Goal: Task Accomplishment & Management: Use online tool/utility

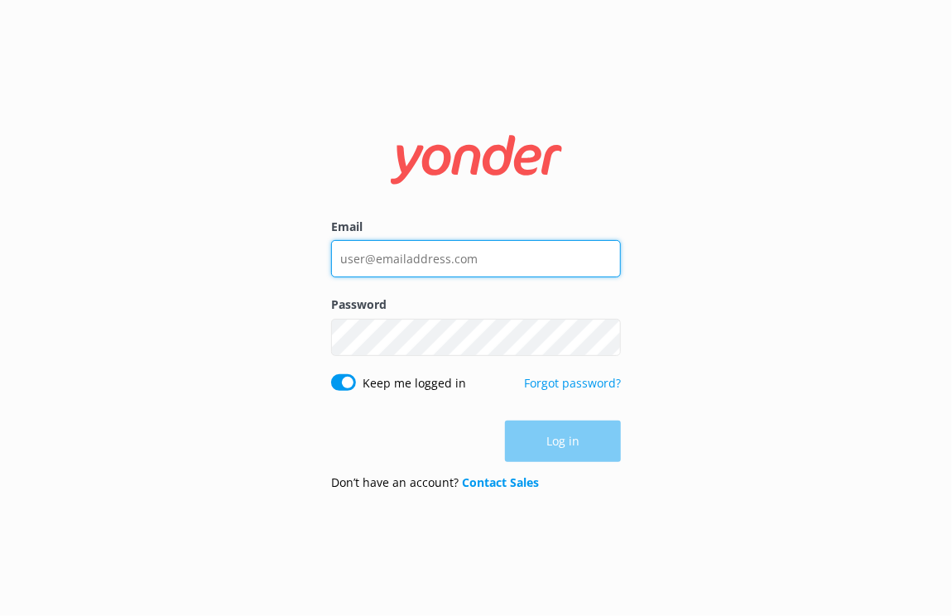
type input "[EMAIL_ADDRESS][DOMAIN_NAME]"
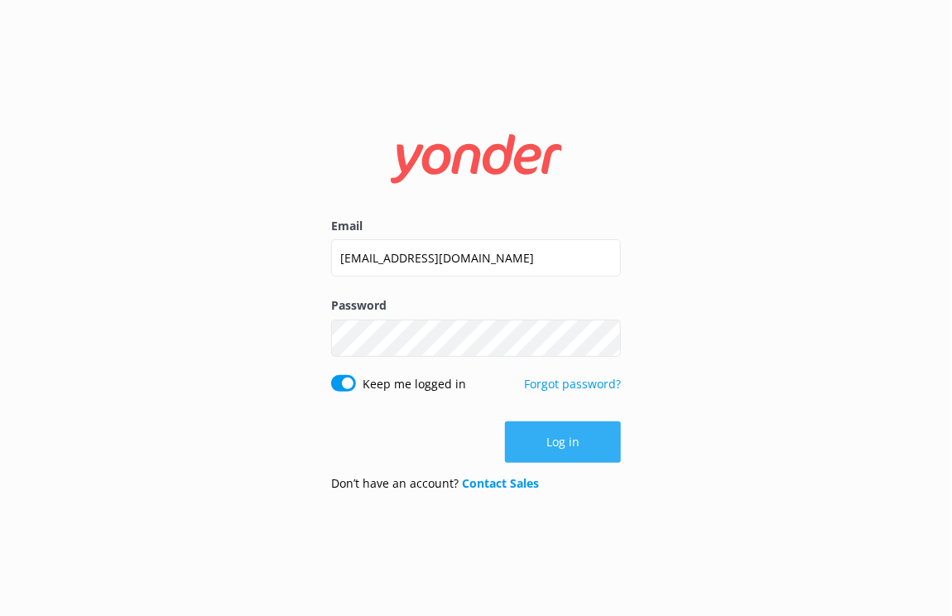
click at [533, 437] on button "Log in" at bounding box center [563, 441] width 116 height 41
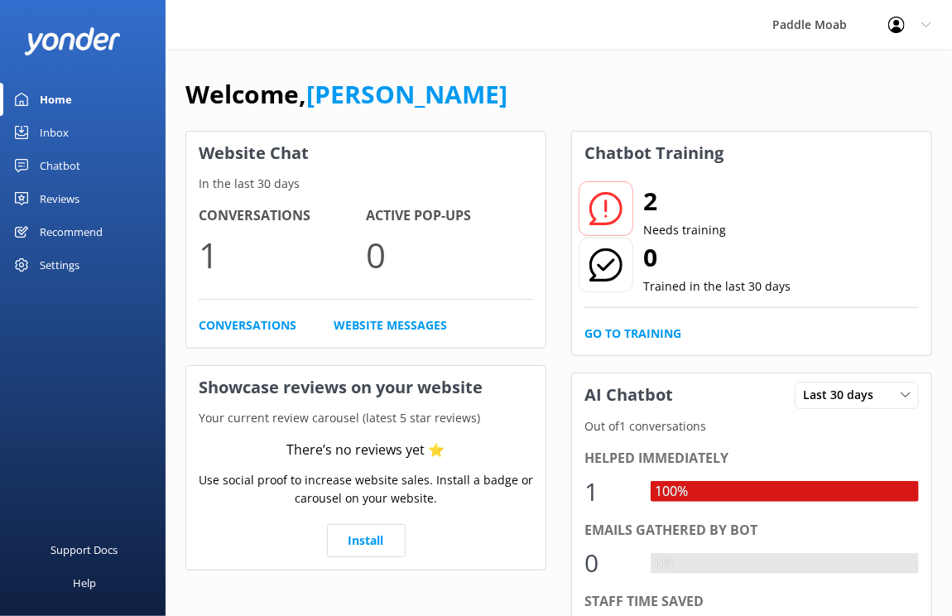
click at [607, 209] on icon at bounding box center [605, 208] width 33 height 33
click at [634, 329] on link "Go to Training" at bounding box center [632, 333] width 97 height 18
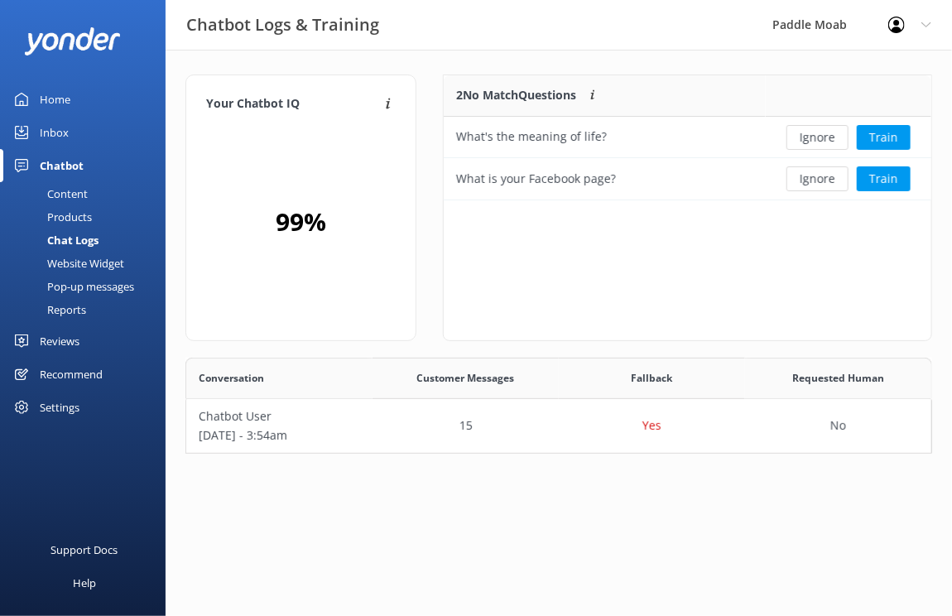
scroll to position [95, 746]
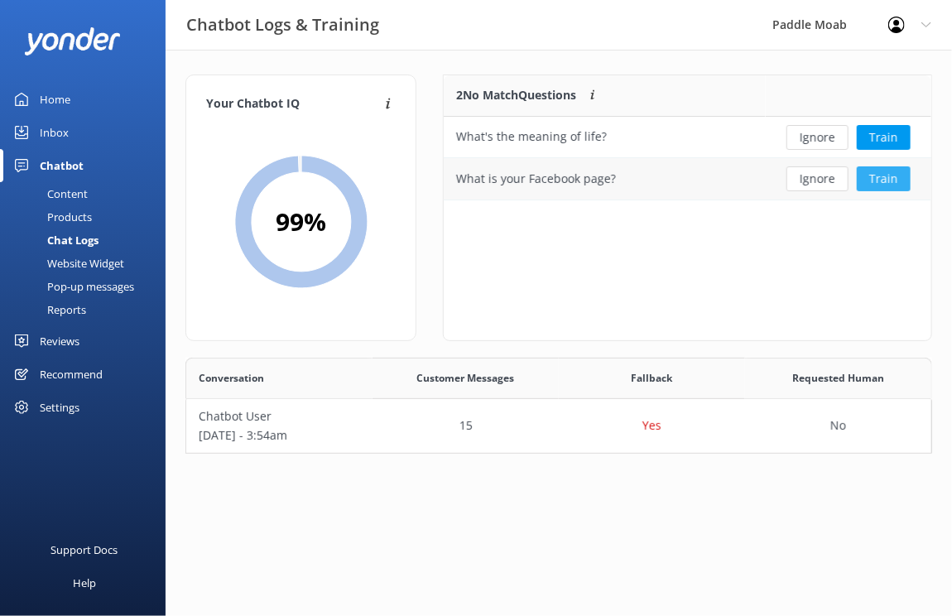
click at [877, 184] on button "Train" at bounding box center [883, 178] width 54 height 25
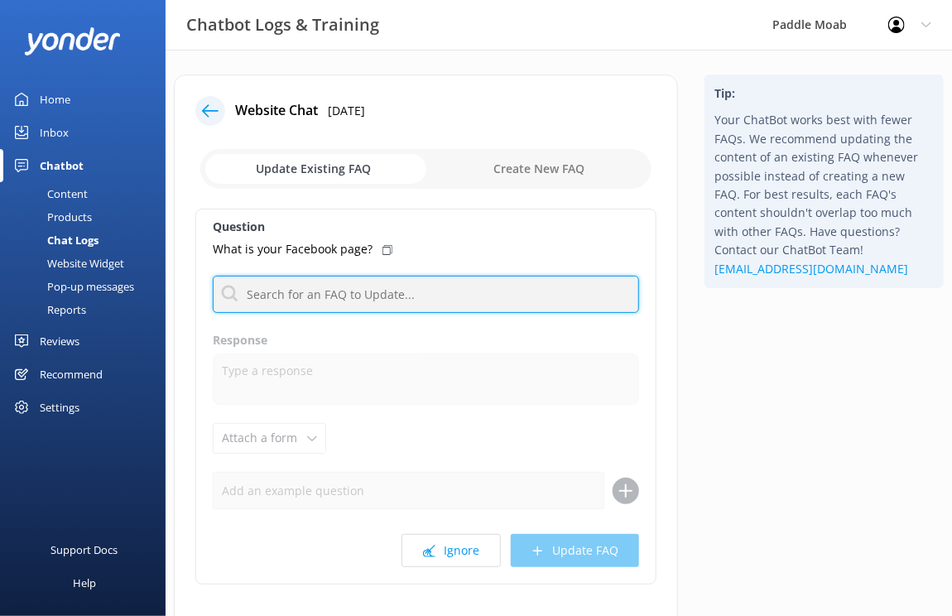
click at [363, 301] on input "text" at bounding box center [426, 294] width 426 height 37
click at [456, 303] on input "text" at bounding box center [426, 294] width 426 height 37
paste input "[URL][DOMAIN_NAME]"
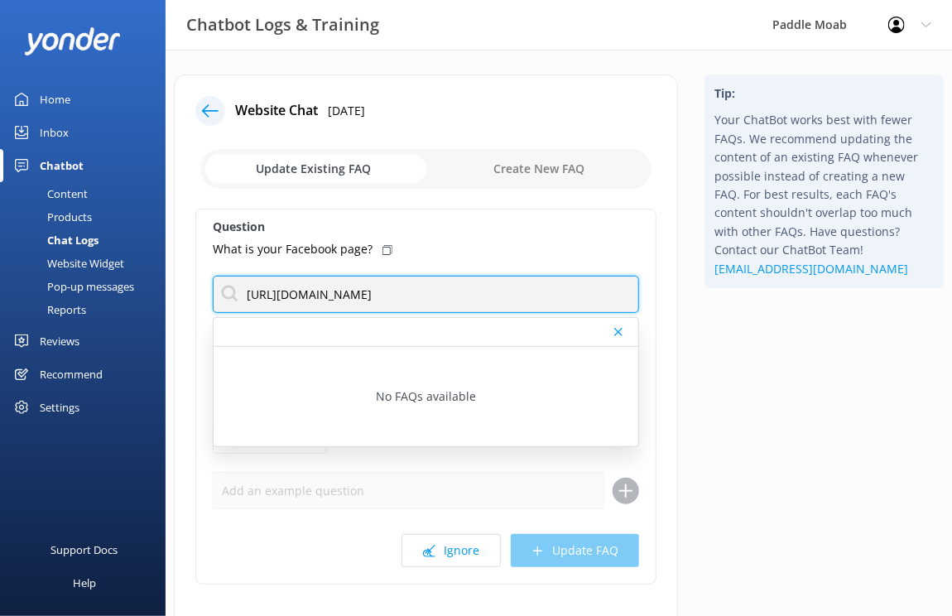
type input "[URL][DOMAIN_NAME]"
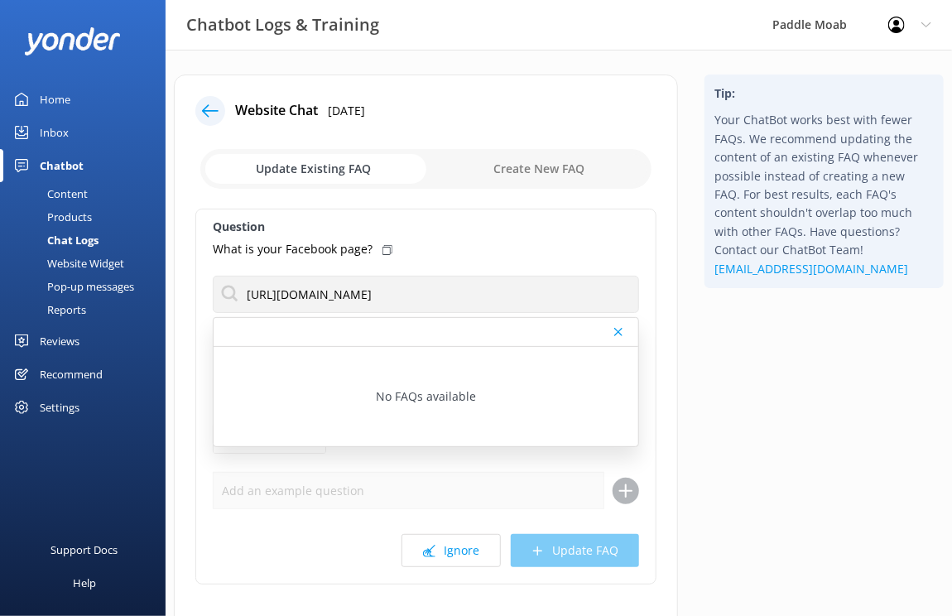
click at [697, 410] on div "Tip: Your ChatBot works best with fewer FAQs. We recommend updating the content…" at bounding box center [824, 379] width 266 height 610
click at [622, 332] on icon at bounding box center [618, 332] width 8 height 10
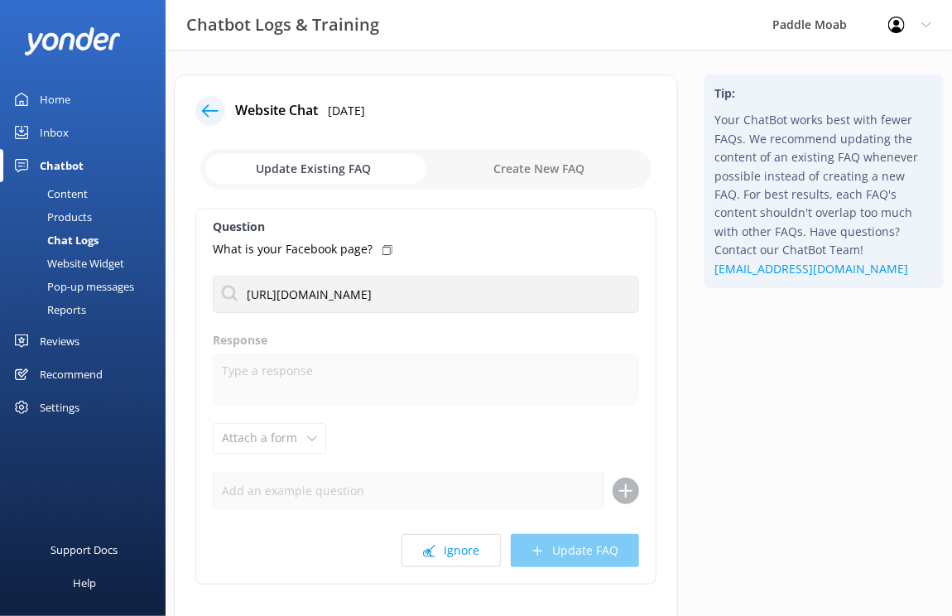
click at [544, 550] on div "Ignore Update FAQ" at bounding box center [426, 550] width 426 height 33
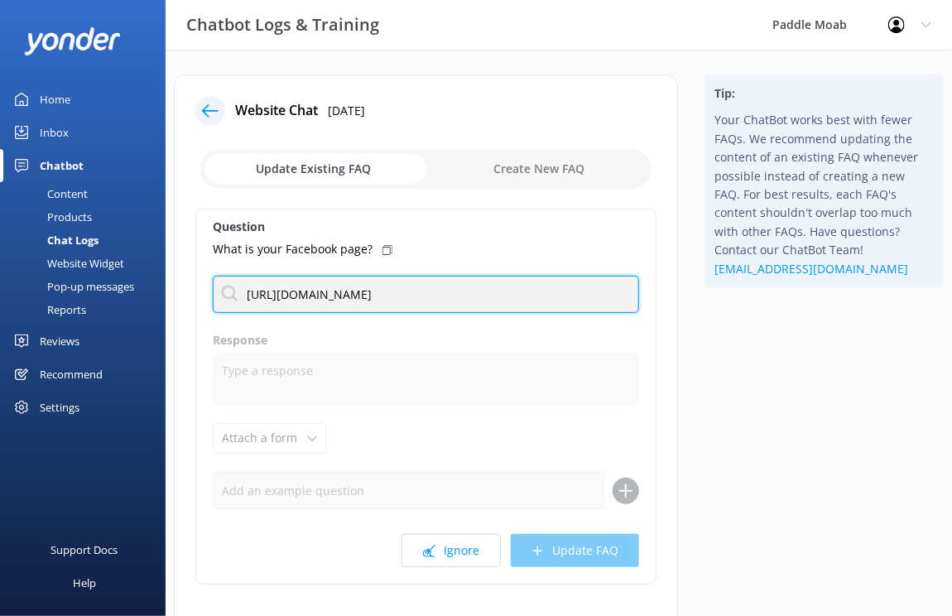
click at [516, 301] on input "[URL][DOMAIN_NAME]" at bounding box center [426, 294] width 426 height 37
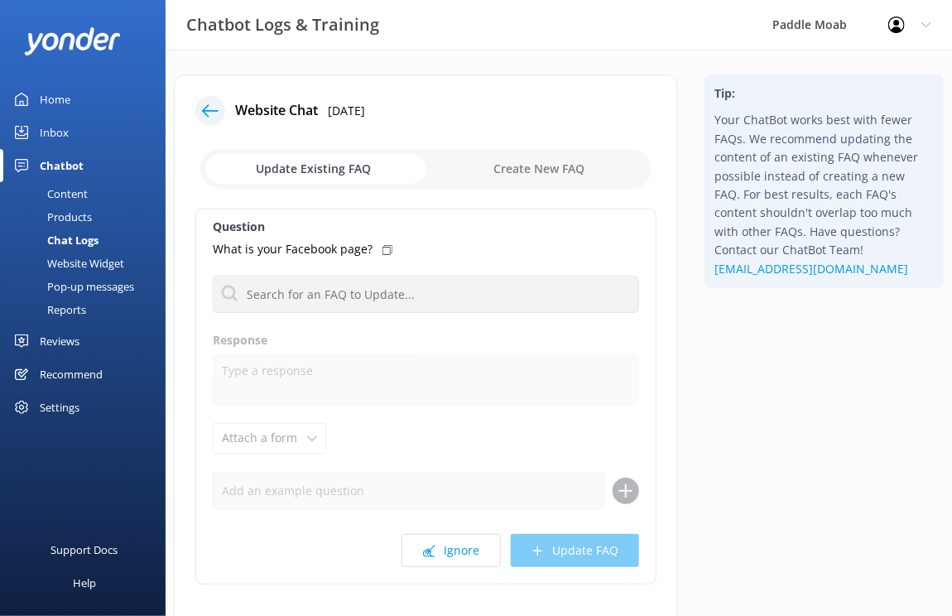
click at [437, 336] on label "Response" at bounding box center [426, 340] width 426 height 18
click at [382, 248] on icon at bounding box center [387, 250] width 10 height 10
click at [510, 175] on input "checkbox" at bounding box center [425, 169] width 451 height 40
checkbox input "true"
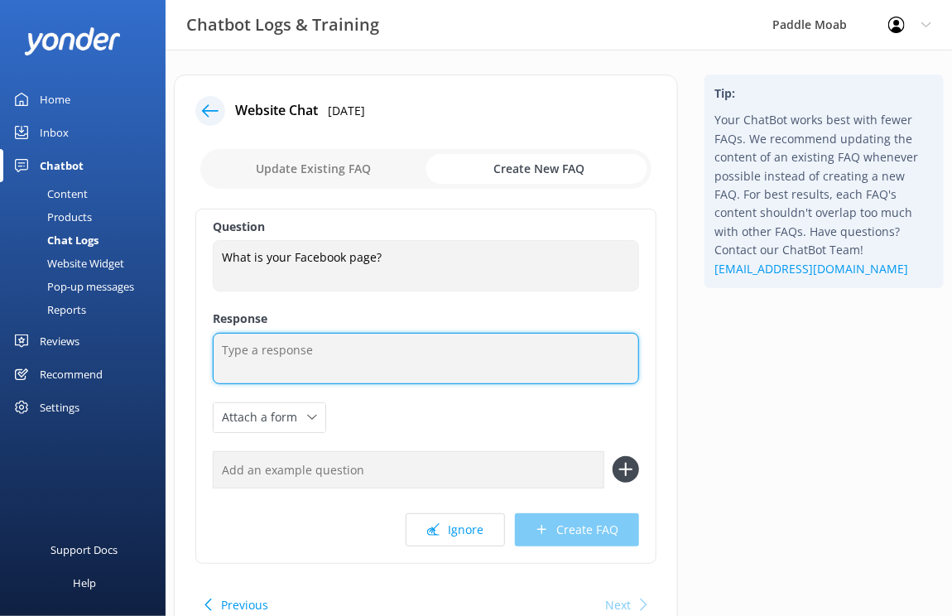
click at [307, 351] on textarea at bounding box center [426, 358] width 426 height 51
paste textarea "What is your Facebook page?"
type textarea "What is your Facebook page?"
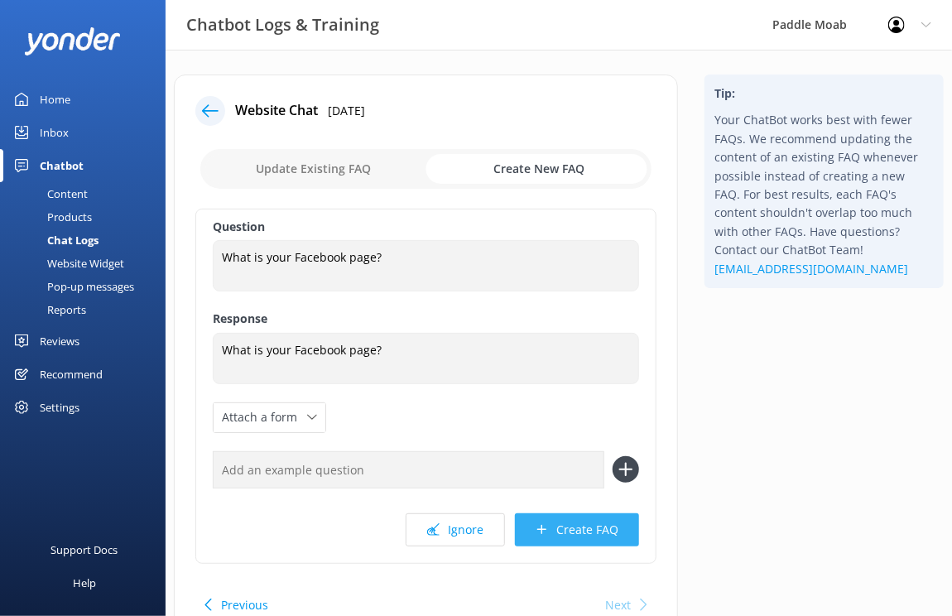
click at [547, 534] on icon at bounding box center [541, 529] width 12 height 12
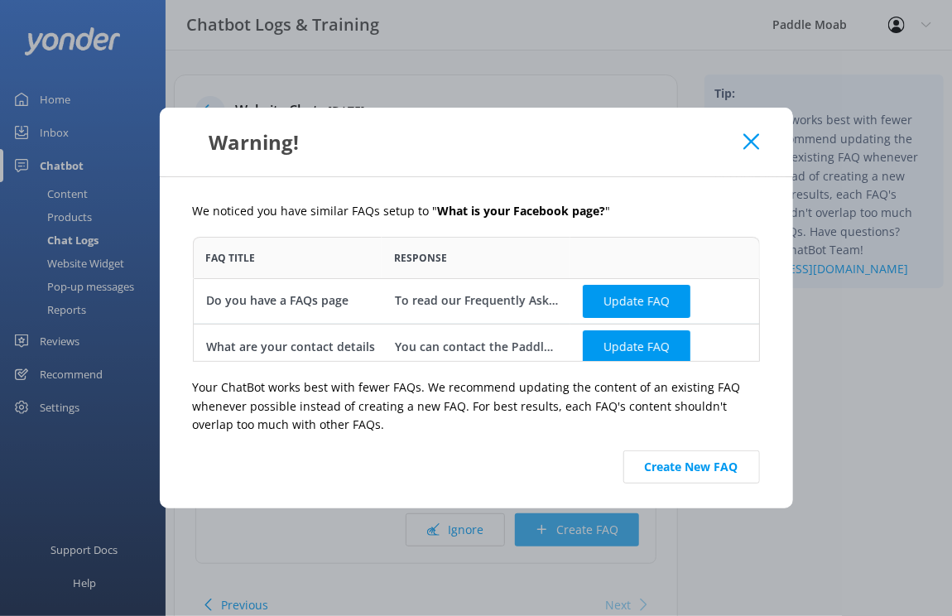
scroll to position [124, 566]
click at [642, 309] on button "Update FAQ" at bounding box center [637, 301] width 108 height 33
checkbox input "false"
type textarea "To read our Frequently Asked Questions, head over to [URL][DOMAIN_NAME]."
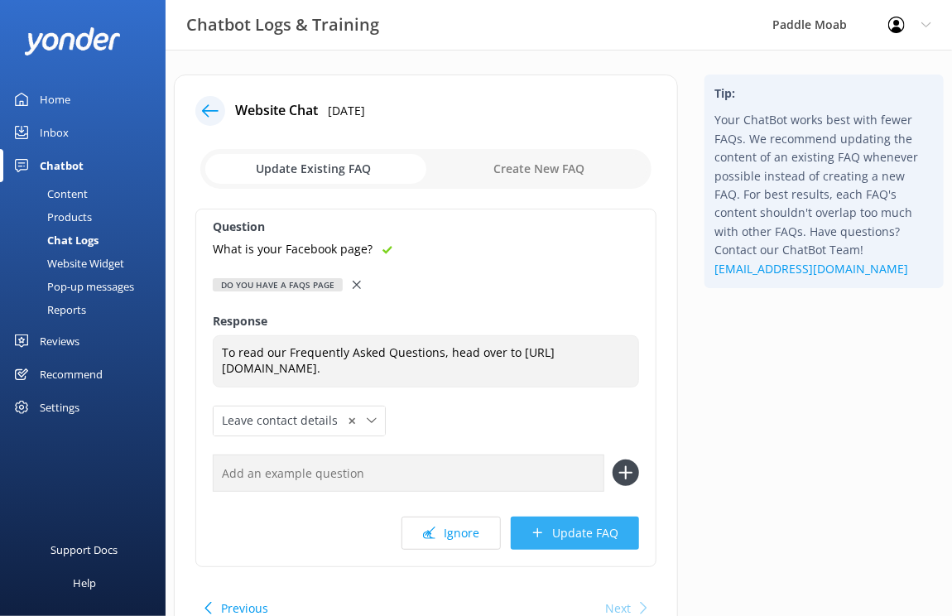
click at [573, 526] on button "Update FAQ" at bounding box center [575, 532] width 128 height 33
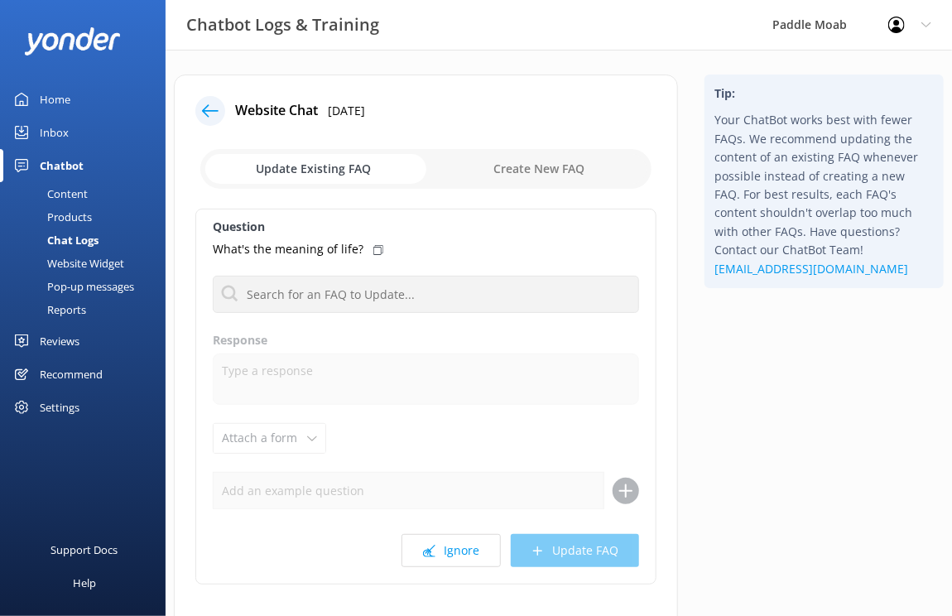
click at [204, 109] on use at bounding box center [210, 110] width 17 height 12
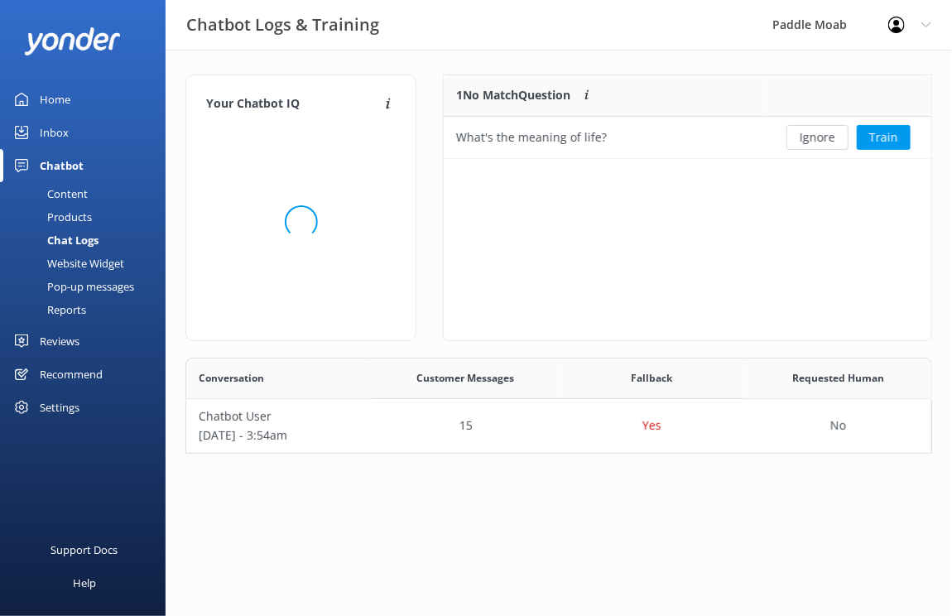
scroll to position [83, 487]
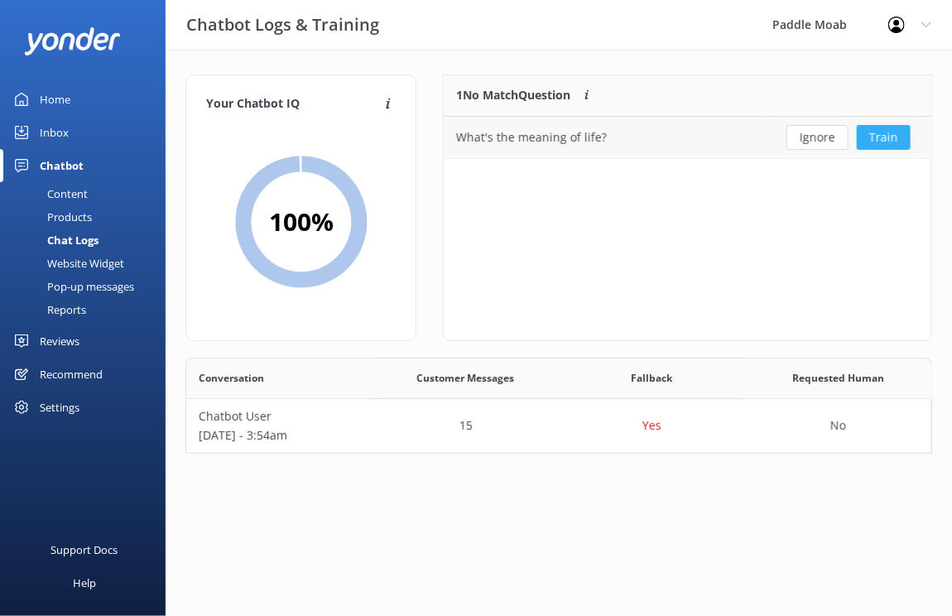
click at [878, 130] on button "Train" at bounding box center [883, 137] width 54 height 25
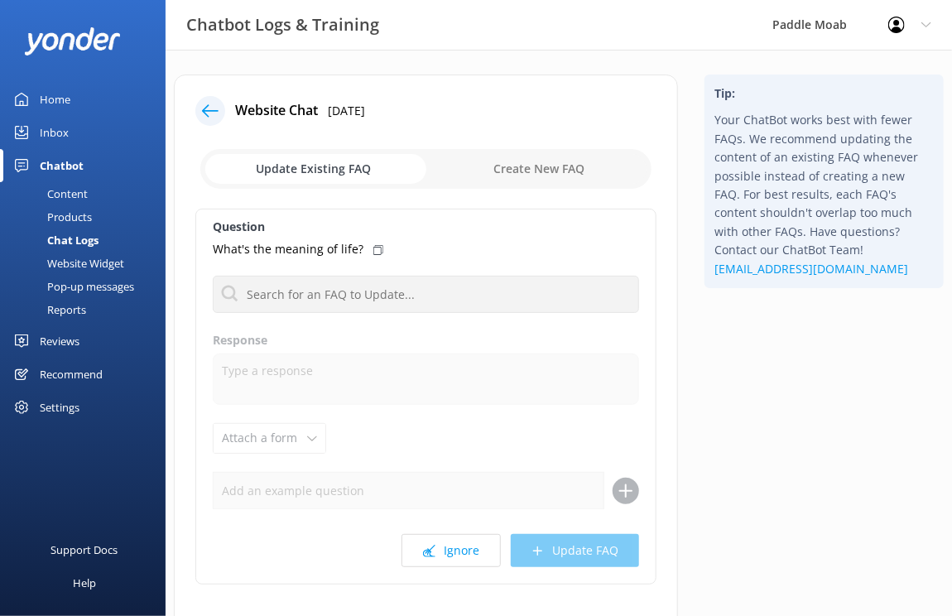
click at [556, 148] on div "Update Existing FAQ Create New FAQ" at bounding box center [425, 169] width 461 height 50
click at [540, 174] on input "checkbox" at bounding box center [425, 169] width 451 height 40
checkbox input "true"
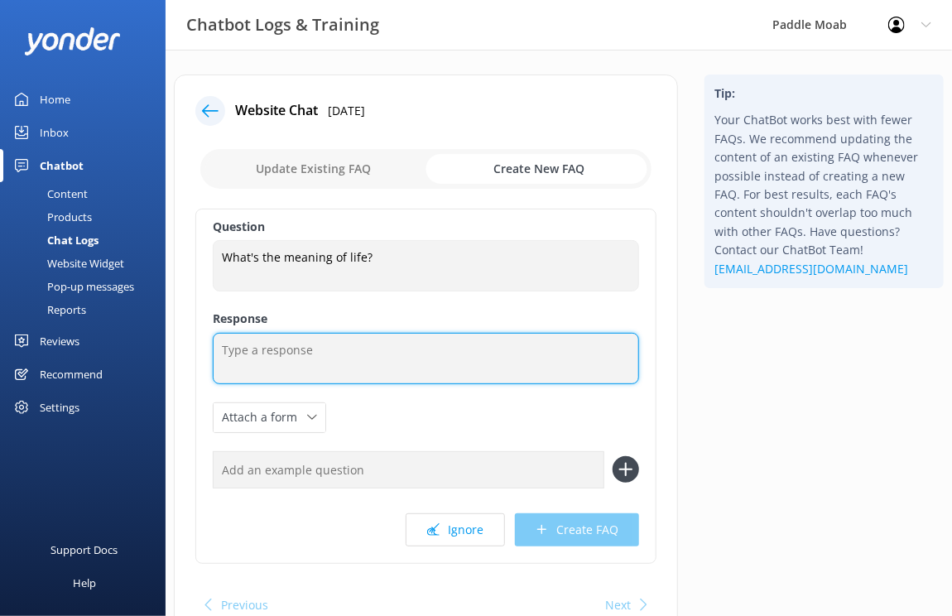
click at [367, 362] on textarea at bounding box center [426, 358] width 426 height 51
paste textarea "From [GEOGRAPHIC_DATA] to canyon walls, we live for the journey"
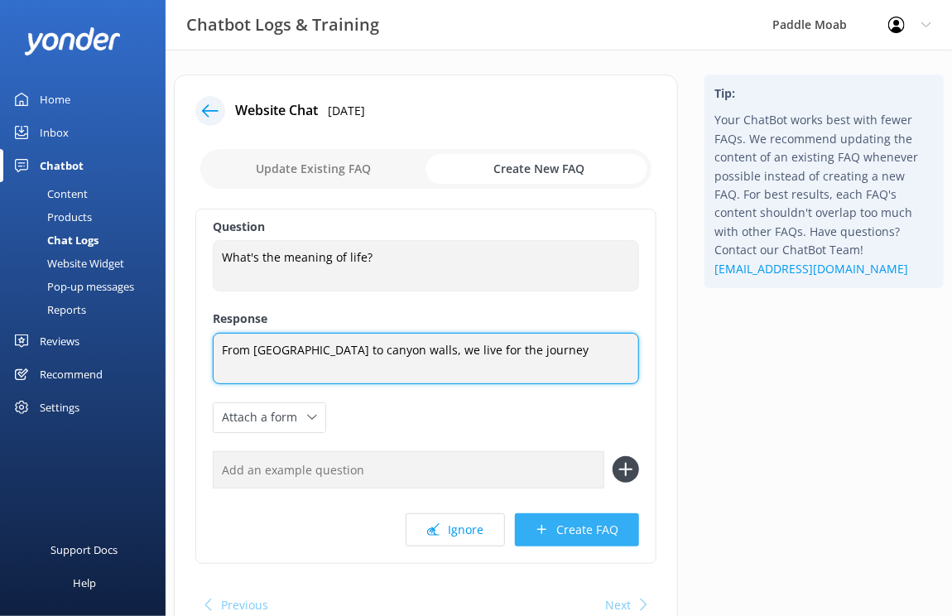
type textarea "From [GEOGRAPHIC_DATA] to canyon walls, we live for the journey"
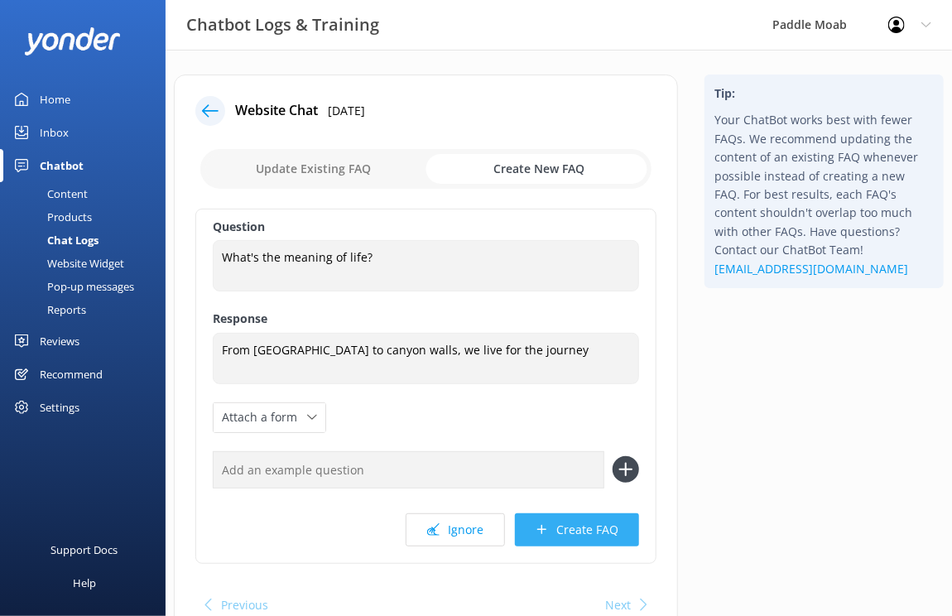
click at [558, 528] on button "Create FAQ" at bounding box center [577, 529] width 124 height 33
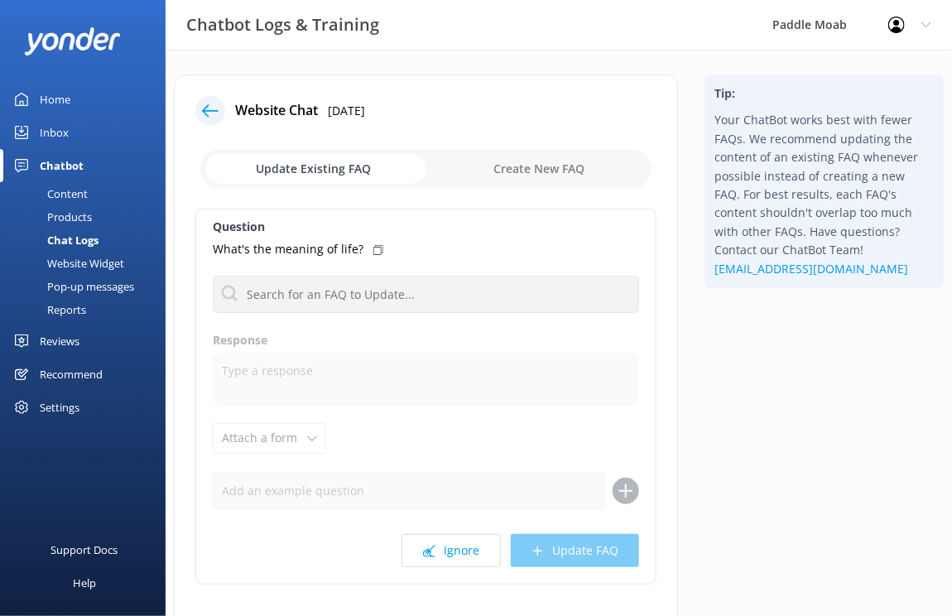
click at [214, 106] on icon at bounding box center [210, 111] width 17 height 17
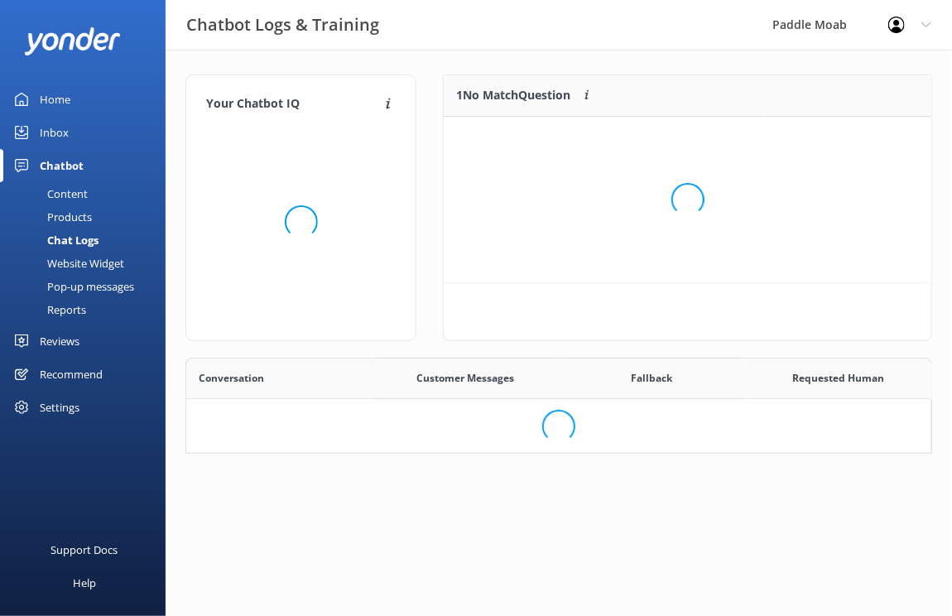
scroll to position [207, 487]
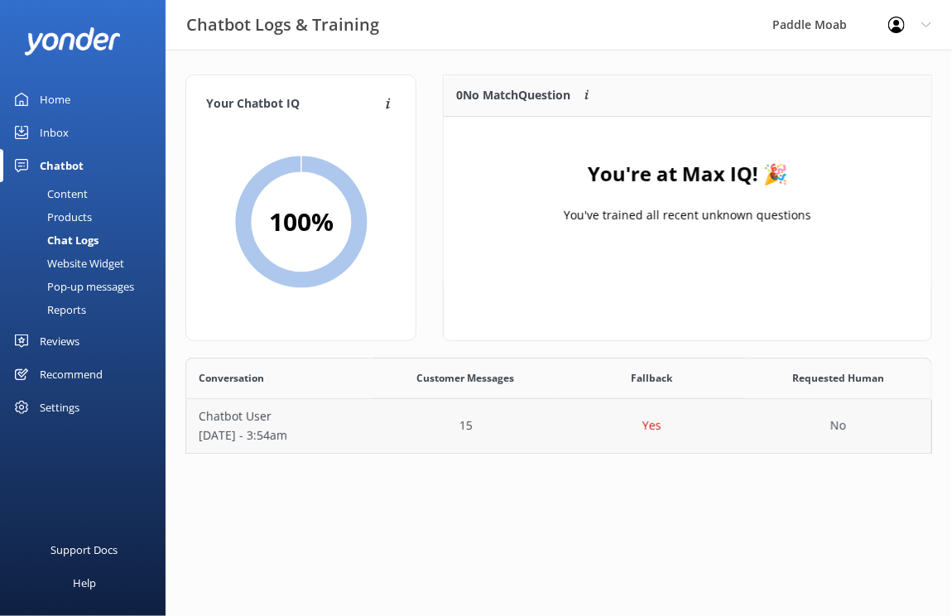
click at [466, 425] on p "15" at bounding box center [465, 425] width 13 height 18
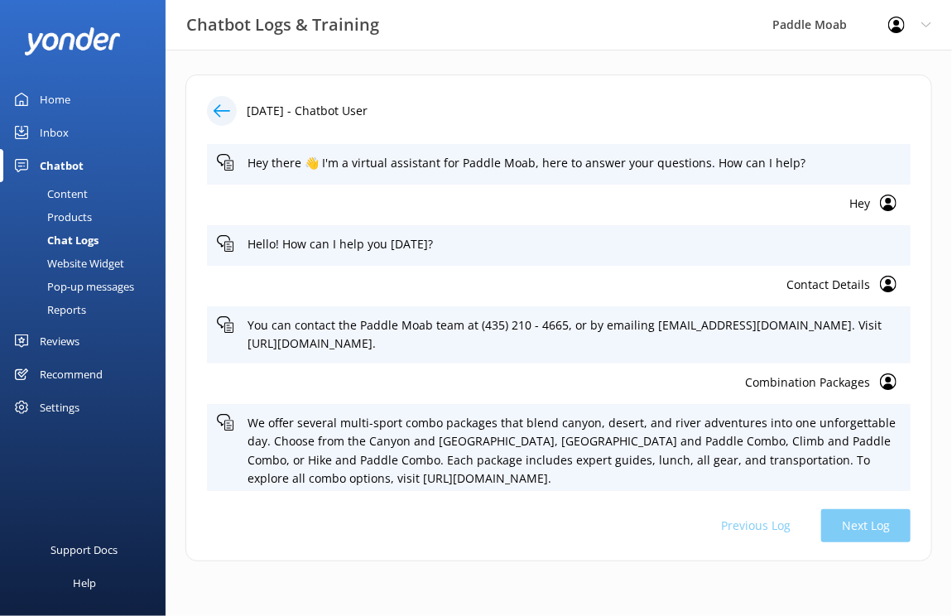
click at [54, 101] on div "Home" at bounding box center [55, 99] width 31 height 33
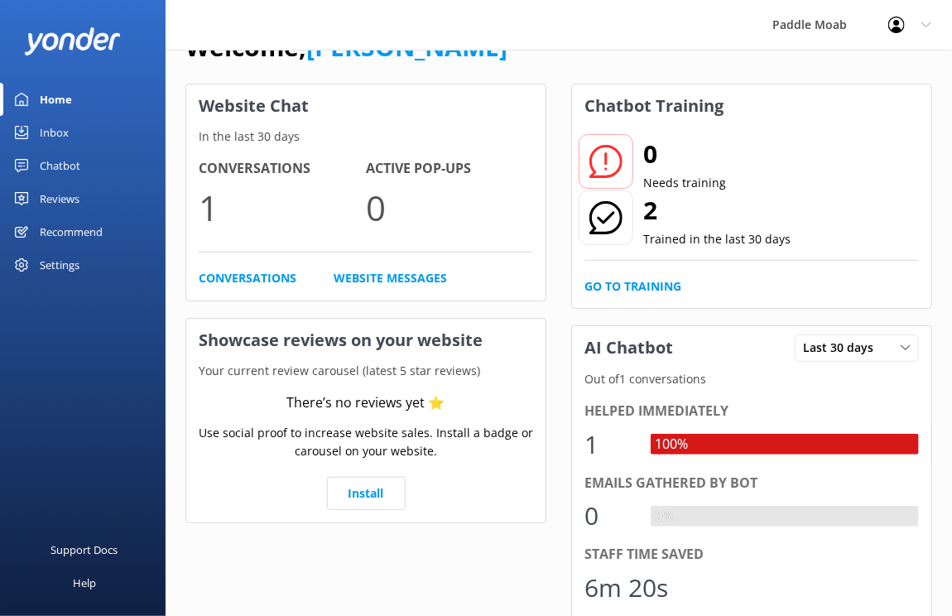
scroll to position [44, 0]
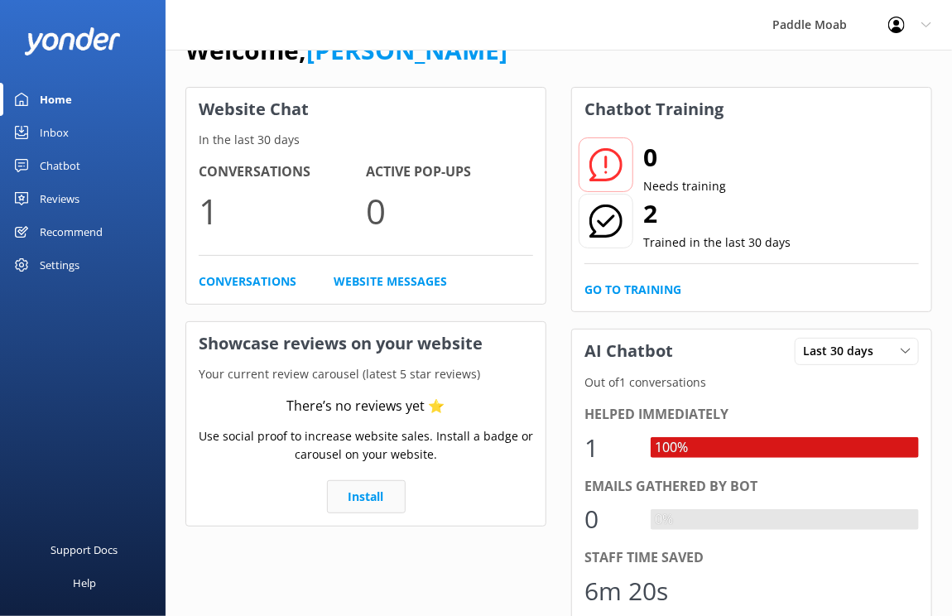
click at [348, 504] on link "Install" at bounding box center [366, 496] width 79 height 33
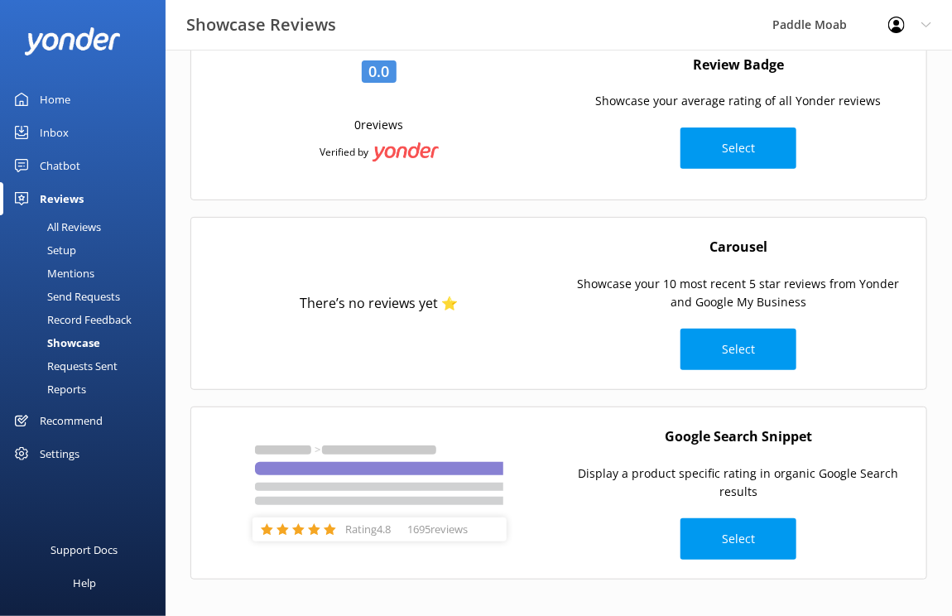
scroll to position [147, 0]
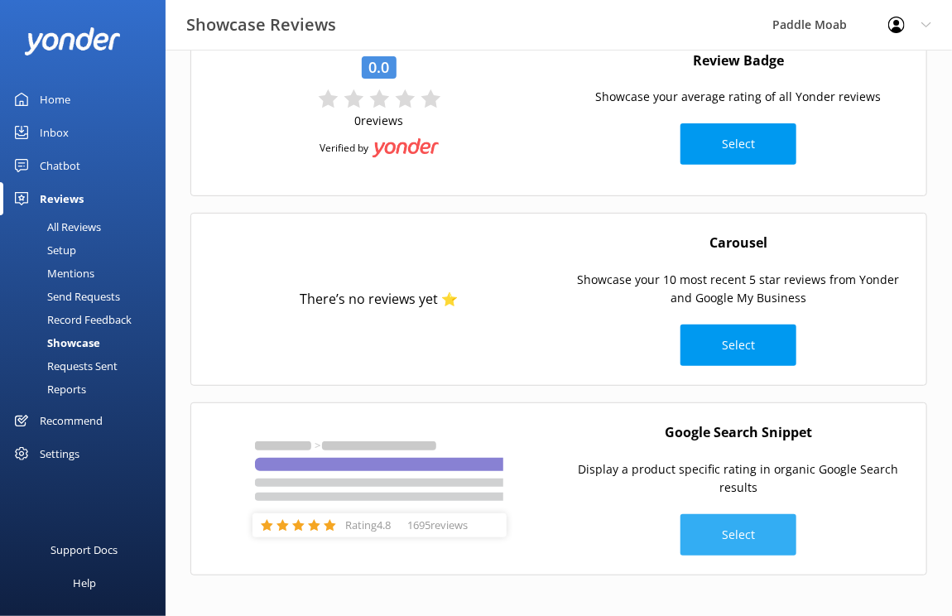
click at [712, 535] on button "Select" at bounding box center [738, 534] width 116 height 41
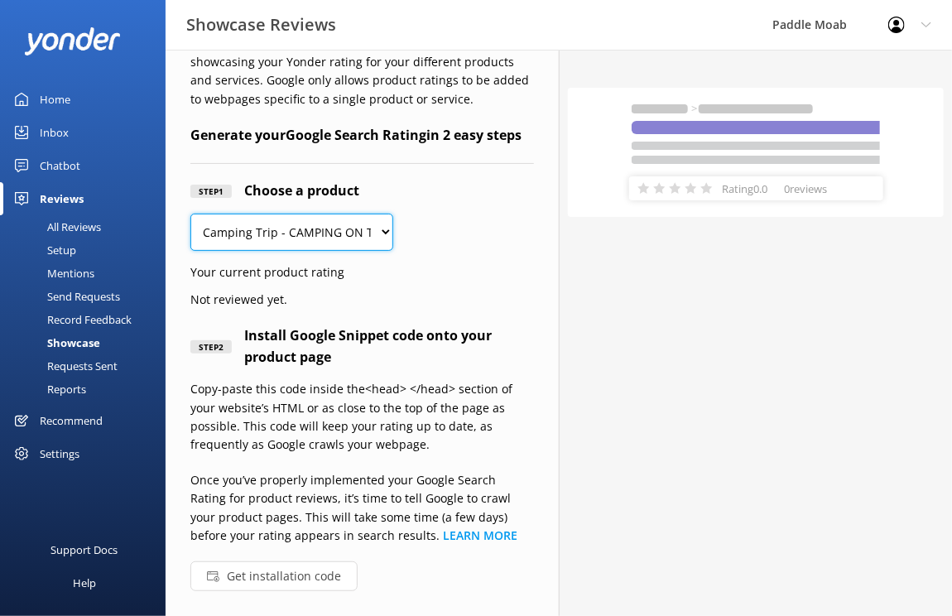
click at [354, 215] on select "Camping Trip - CAMPING ON THE [US_STATE][GEOGRAPHIC_DATA]/Paddle Combo Climb/Pa…" at bounding box center [291, 231] width 203 height 37
select select "288279"
